Goal: Information Seeking & Learning: Find specific page/section

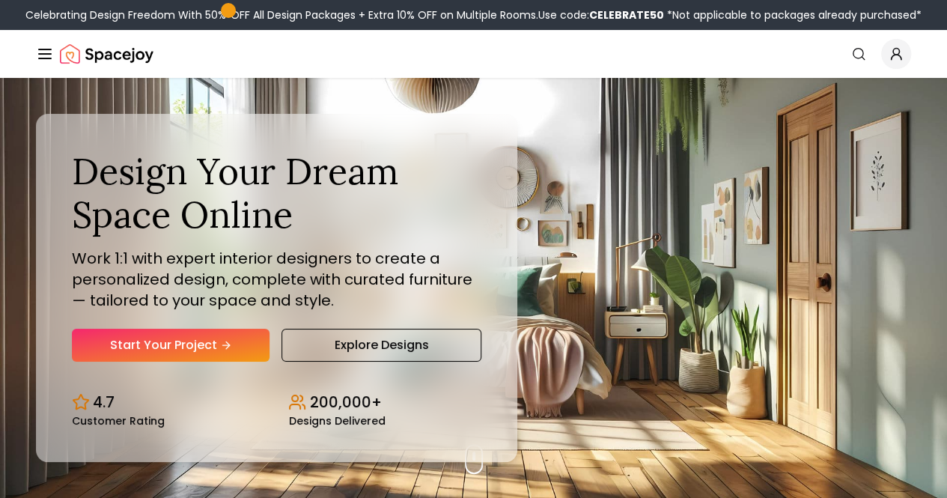
click at [0, 0] on link "Login" at bounding box center [0, 0] width 0 height 0
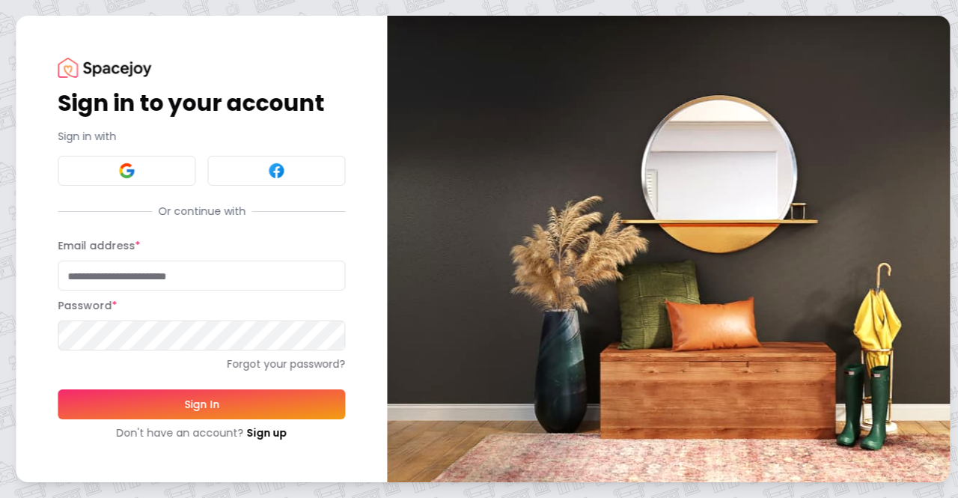
type input "**********"
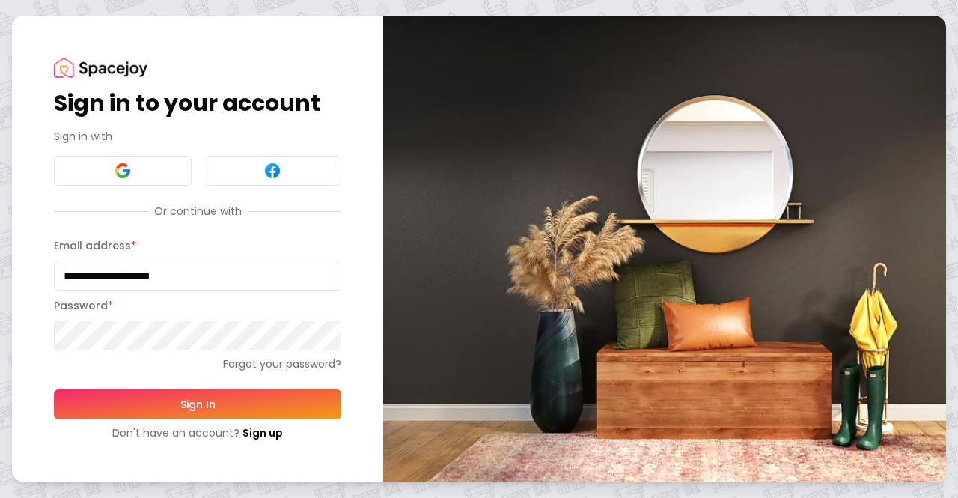
click at [255, 401] on button "Sign In" at bounding box center [197, 404] width 287 height 30
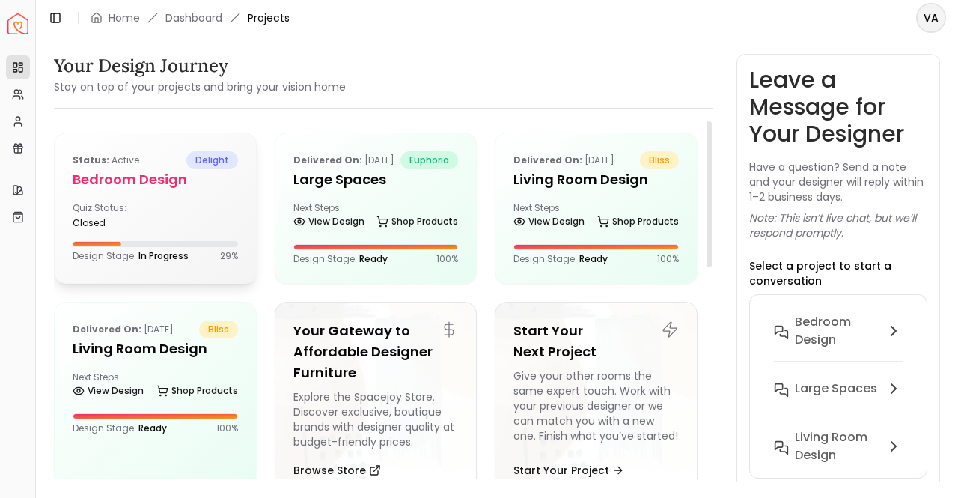
click at [157, 164] on div "Status: active delight" at bounding box center [155, 160] width 165 height 18
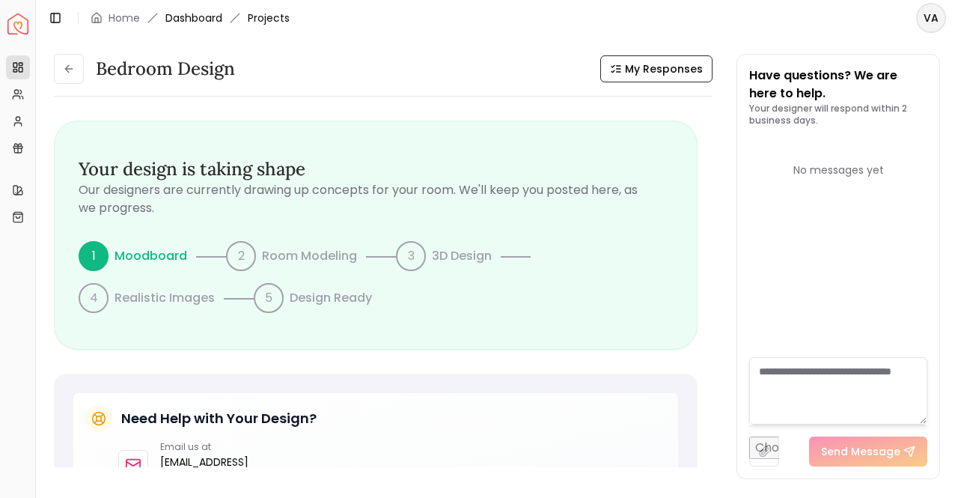
click at [201, 17] on link "Dashboard" at bounding box center [193, 17] width 57 height 15
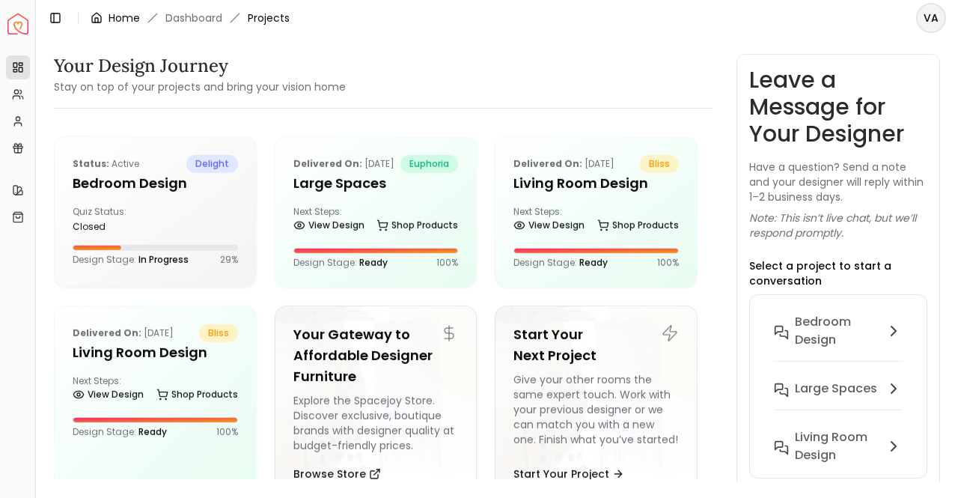
click at [118, 19] on link "Home" at bounding box center [124, 17] width 31 height 15
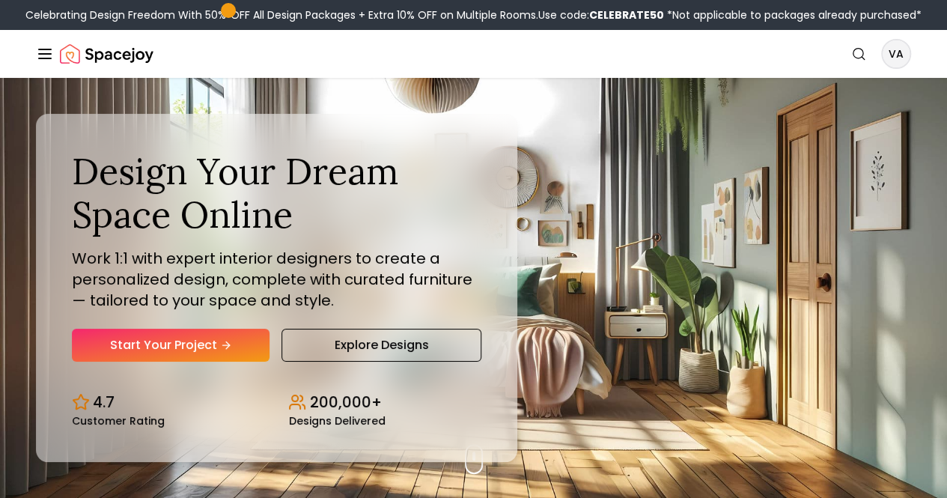
click at [0, 0] on link "Design Service FAQs" at bounding box center [0, 0] width 0 height 0
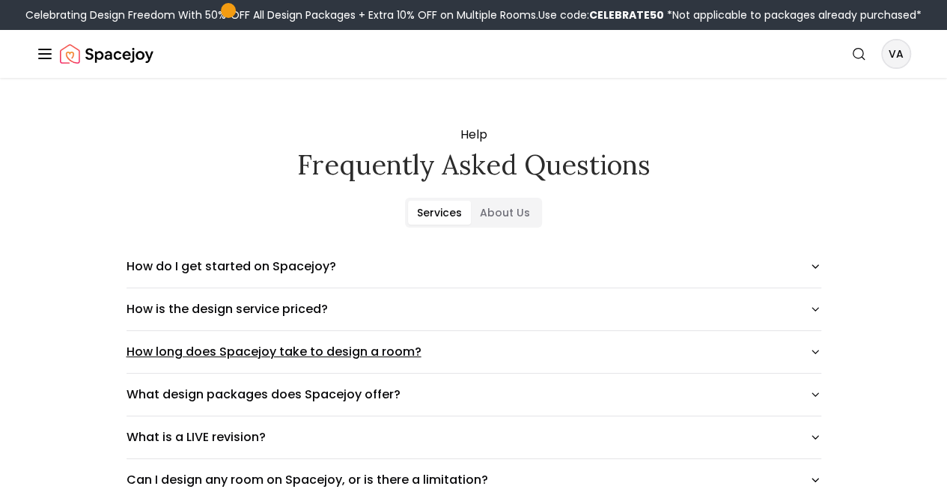
click at [412, 372] on button "How long does Spacejoy take to design a room?" at bounding box center [473, 352] width 694 height 42
